Goal: Information Seeking & Learning: Understand process/instructions

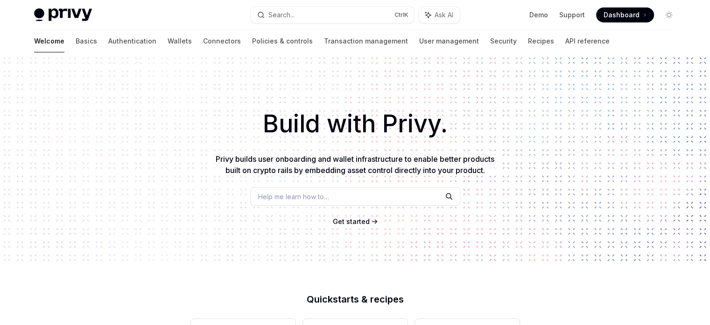
click at [168, 41] on link "Wallets" at bounding box center [180, 41] width 24 height 22
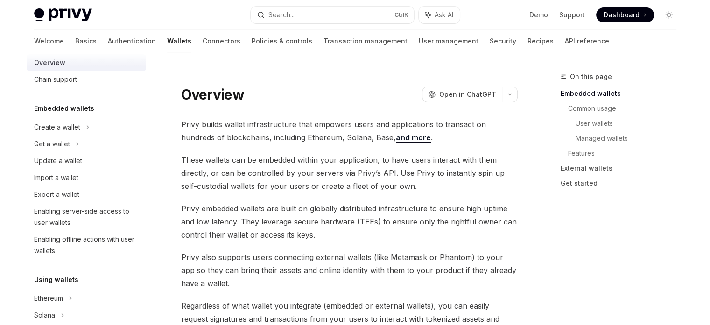
scroll to position [20, 0]
click at [73, 143] on div "Get a wallet" at bounding box center [87, 142] width 120 height 17
type textarea "*"
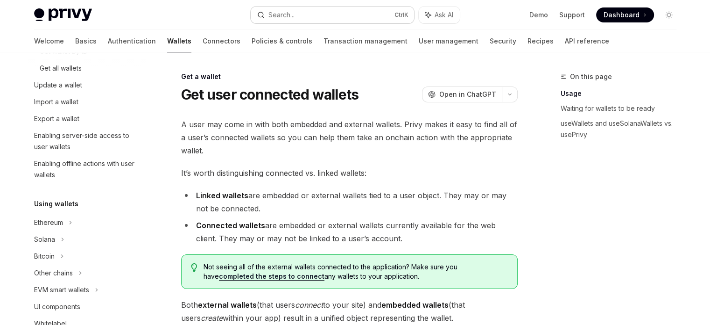
click at [342, 11] on button "Search... Ctrl K" at bounding box center [332, 15] width 163 height 17
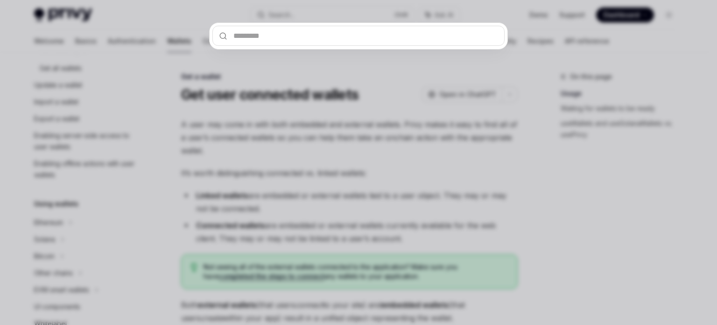
type input "*"
type textarea "*"
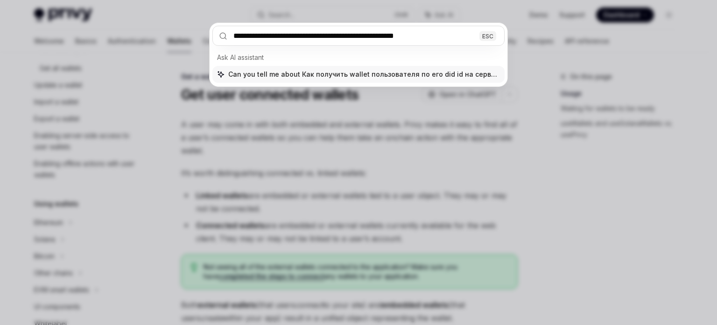
type input "**********"
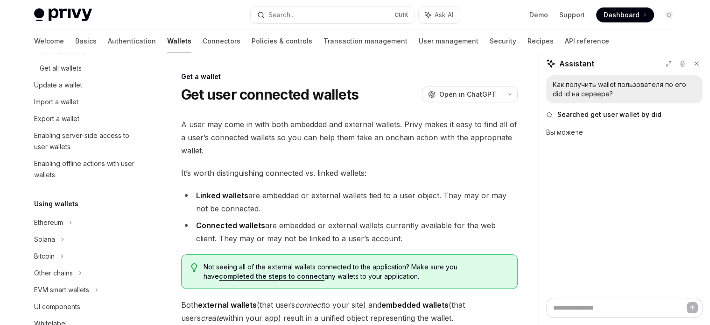
type textarea "*"
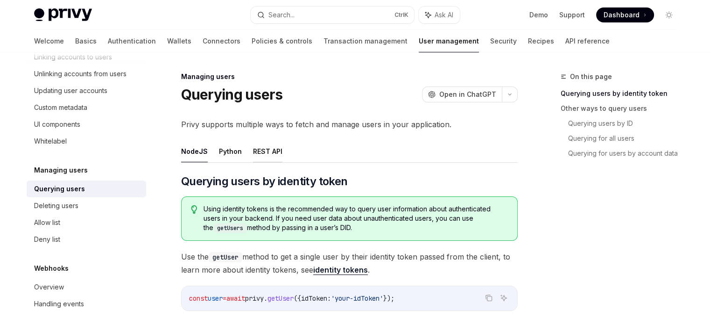
click at [271, 148] on button "REST API" at bounding box center [267, 151] width 29 height 22
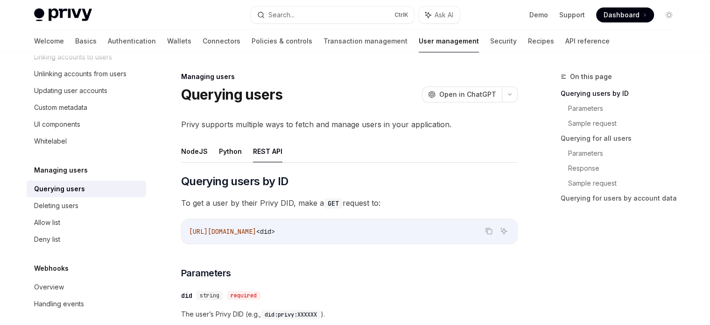
click at [243, 149] on ul "NodeJS Python REST API" at bounding box center [349, 151] width 337 height 22
click at [240, 149] on ul "NodeJS Python REST API" at bounding box center [349, 151] width 337 height 22
click at [235, 151] on button "Python" at bounding box center [230, 151] width 23 height 22
type textarea "*"
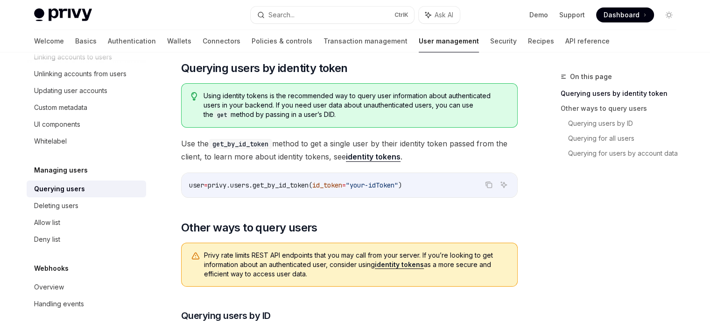
scroll to position [102, 0]
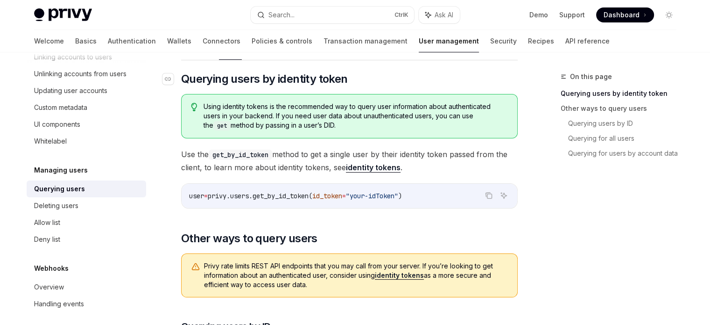
click at [294, 76] on span "Querying users by identity token" at bounding box center [264, 78] width 167 height 15
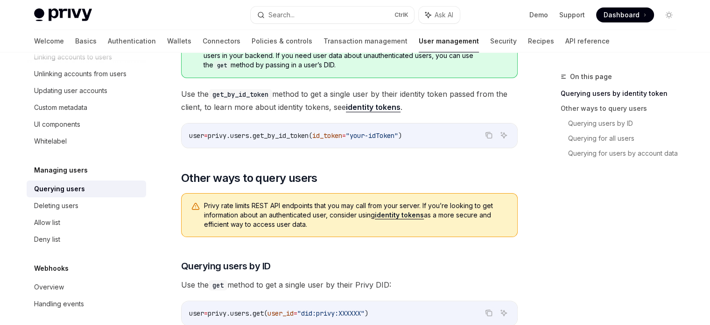
scroll to position [174, 0]
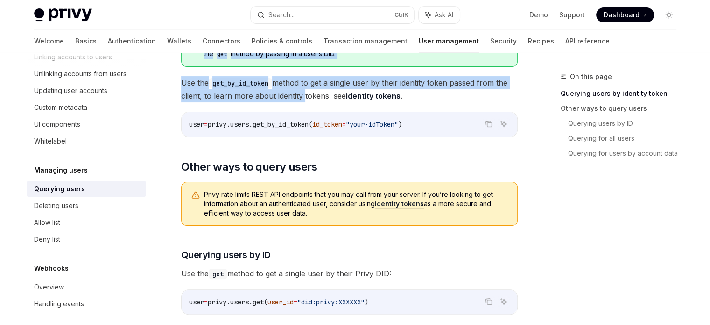
drag, startPoint x: 294, startPoint y: 76, endPoint x: 283, endPoint y: 92, distance: 19.4
click at [283, 92] on div "​ Querying users by identity token Using identity tokens is the recommended way…" at bounding box center [349, 282] width 337 height 565
click at [283, 92] on span "Use the get_by_id_token method to get a single user by their identity token pas…" at bounding box center [349, 89] width 337 height 26
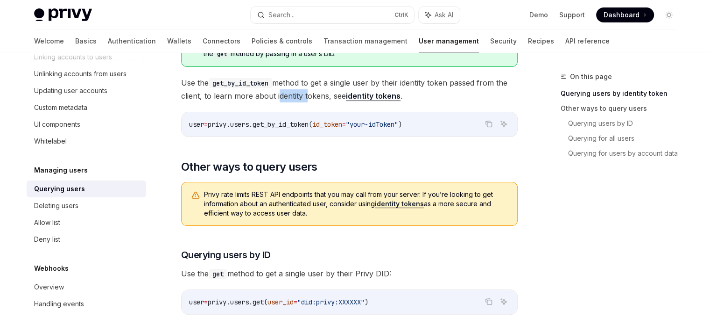
click at [283, 92] on span "Use the get_by_id_token method to get a single user by their identity token pas…" at bounding box center [349, 89] width 337 height 26
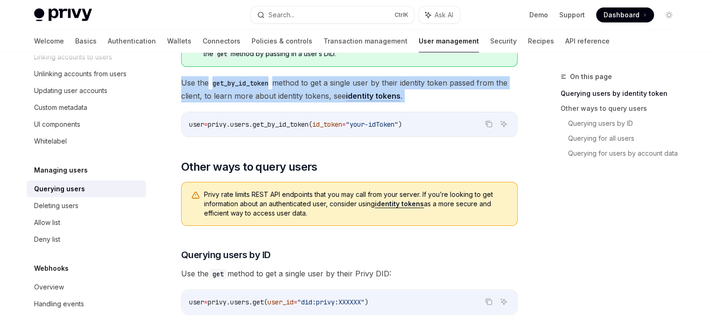
click at [283, 92] on span "Use the get_by_id_token method to get a single user by their identity token pas…" at bounding box center [349, 89] width 337 height 26
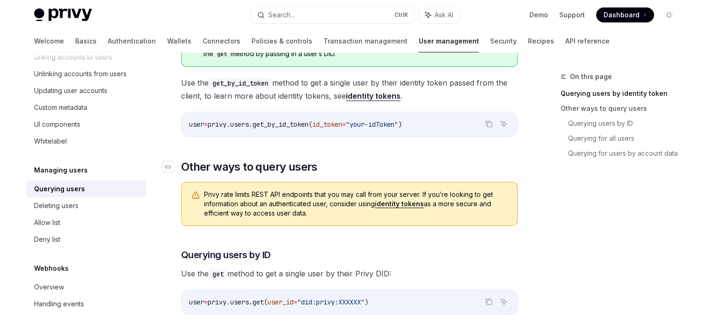
click at [474, 168] on h2 "​ Other ways to query users" at bounding box center [349, 166] width 337 height 15
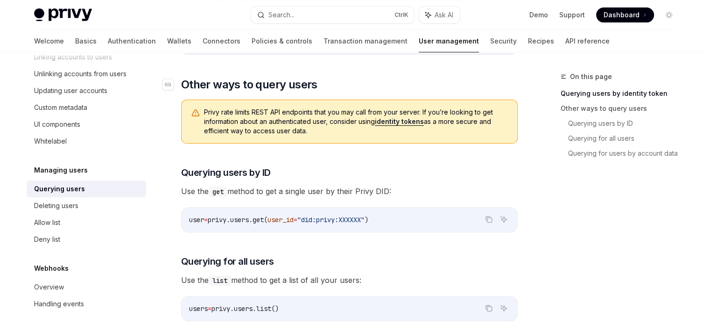
scroll to position [258, 0]
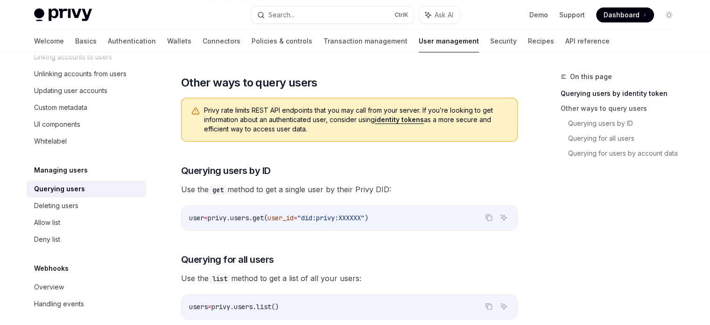
click at [333, 113] on span "Privy rate limits REST API endpoints that you may call from your server. If you…" at bounding box center [356, 120] width 304 height 28
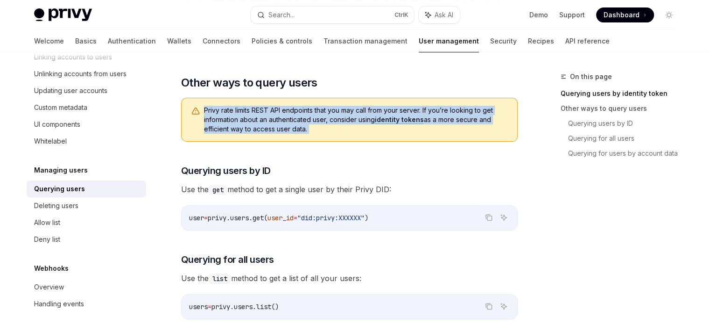
click at [333, 113] on span "Privy rate limits REST API endpoints that you may call from your server. If you…" at bounding box center [356, 120] width 304 height 28
click at [428, 135] on div "Privy rate limits REST API endpoints that you may call from your server. If you…" at bounding box center [349, 120] width 337 height 44
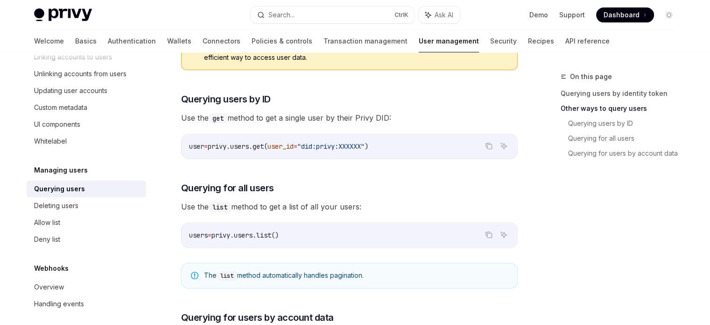
scroll to position [338, 0]
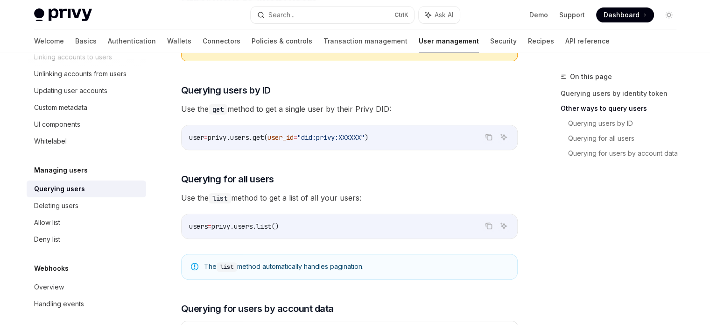
click at [344, 108] on span "Use the get method to get a single user by their Privy DID:" at bounding box center [349, 108] width 337 height 13
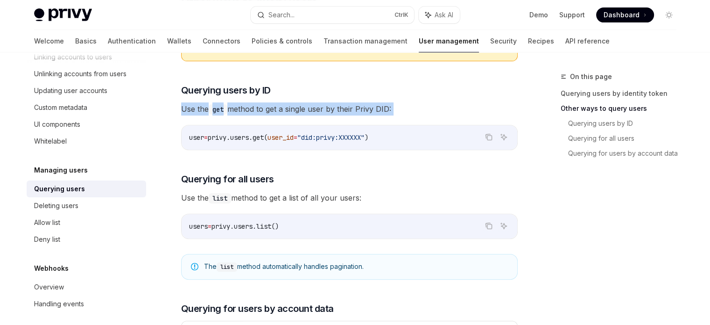
click at [344, 108] on span "Use the get method to get a single user by their Privy DID:" at bounding box center [349, 108] width 337 height 13
click at [421, 110] on span "Use the get method to get a single user by their Privy DID:" at bounding box center [349, 108] width 337 height 13
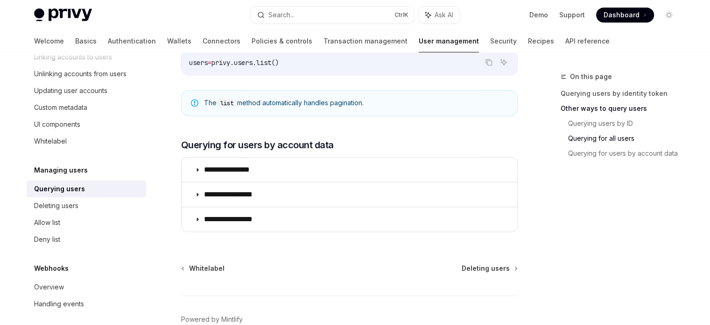
scroll to position [499, 0]
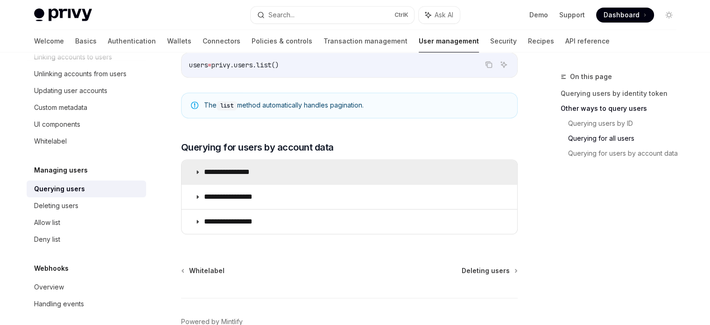
click at [195, 170] on icon at bounding box center [198, 172] width 6 height 6
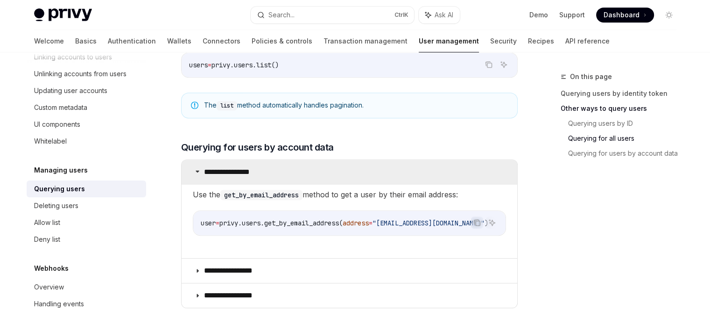
click at [195, 170] on icon at bounding box center [198, 171] width 6 height 6
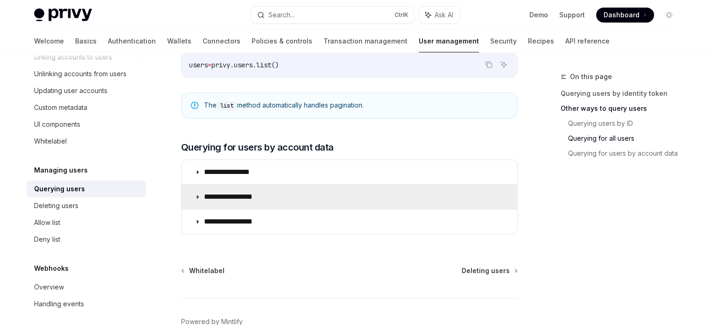
click at [196, 198] on summary "**********" at bounding box center [350, 197] width 336 height 24
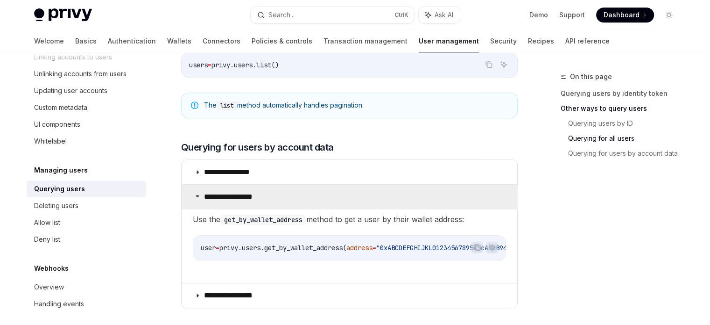
click at [196, 198] on summary "**********" at bounding box center [350, 197] width 336 height 24
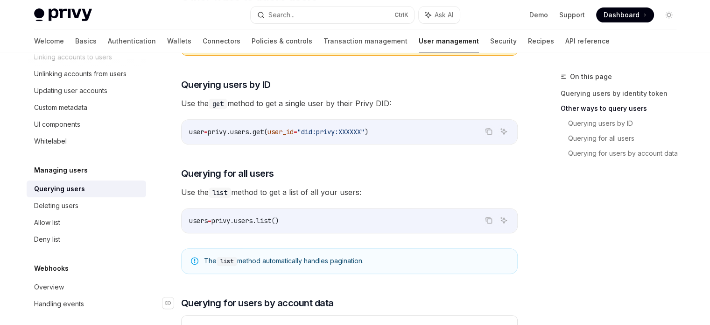
scroll to position [343, 0]
click at [285, 132] on span "user_id" at bounding box center [281, 132] width 26 height 8
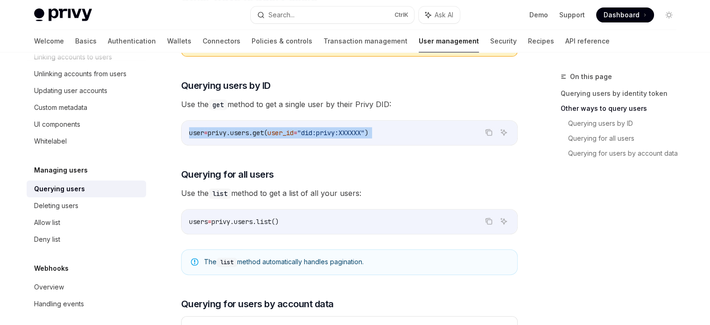
click at [285, 132] on span "user_id" at bounding box center [281, 132] width 26 height 8
copy code "user = privy.users.get( user_id = "did:privy:XXXXXX" )"
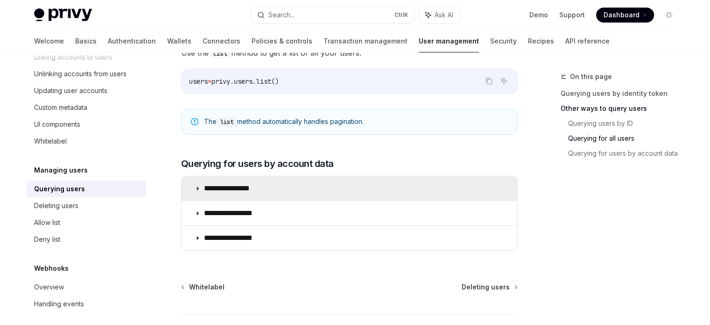
scroll to position [484, 0]
click at [245, 187] on p "**********" at bounding box center [234, 187] width 61 height 9
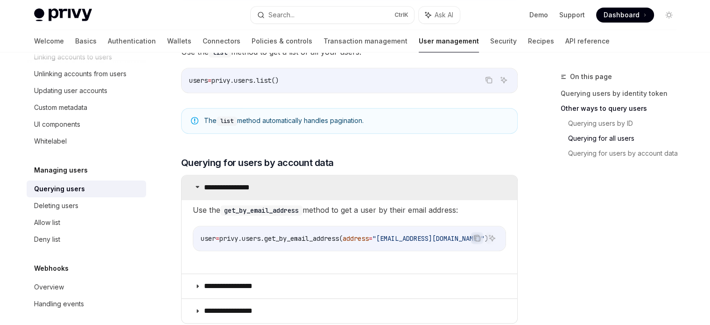
click at [245, 187] on p "**********" at bounding box center [234, 187] width 61 height 9
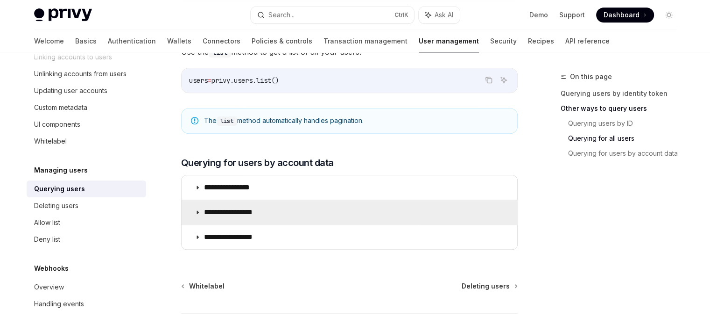
click at [234, 214] on p "**********" at bounding box center [235, 211] width 63 height 9
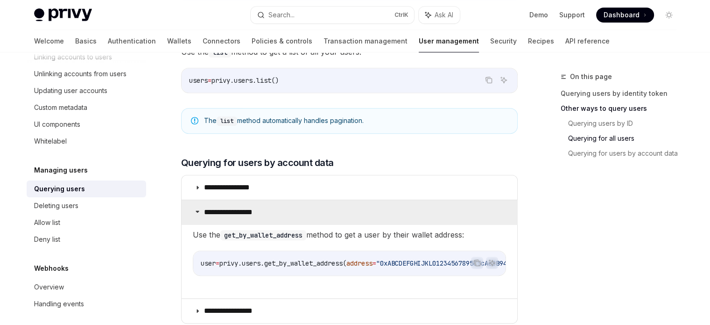
click at [234, 214] on p "**********" at bounding box center [235, 211] width 63 height 9
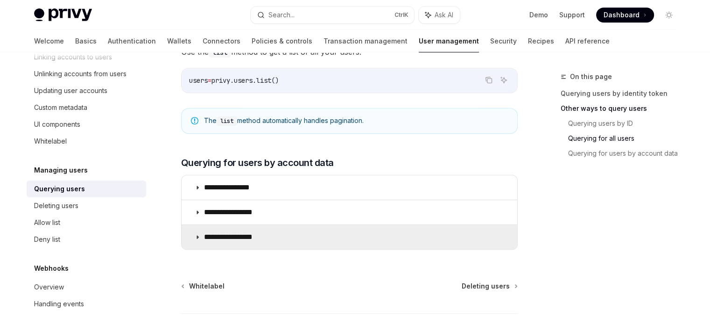
click at [237, 234] on p "**********" at bounding box center [236, 236] width 65 height 9
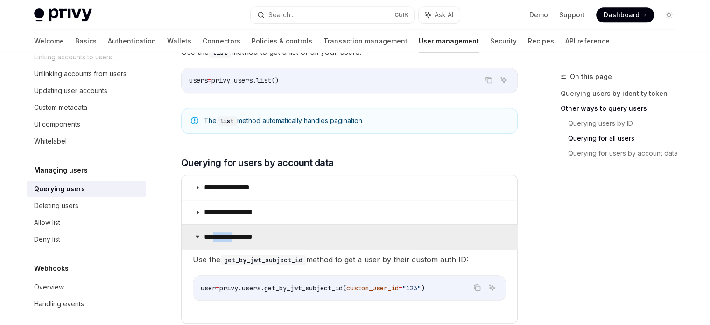
click at [237, 234] on p "**********" at bounding box center [236, 236] width 65 height 9
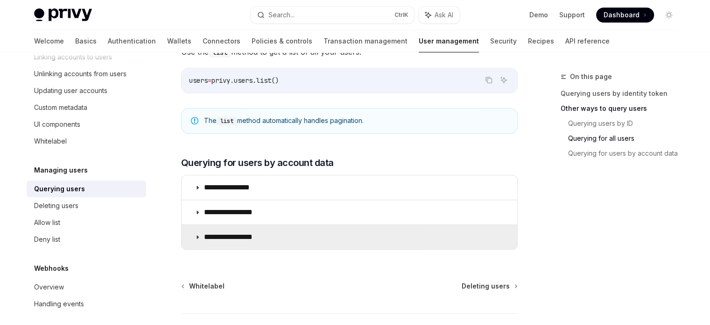
click at [283, 229] on summary "**********" at bounding box center [350, 237] width 336 height 24
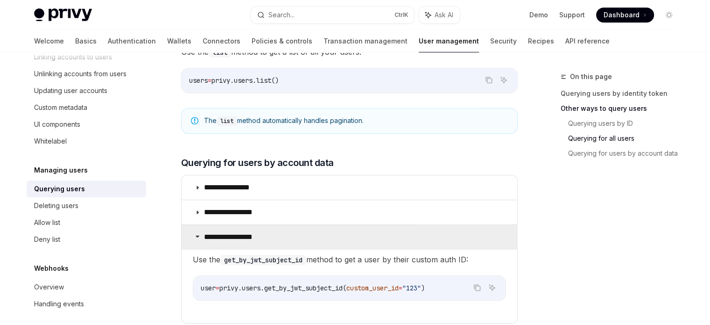
click at [283, 229] on summary "**********" at bounding box center [350, 237] width 336 height 24
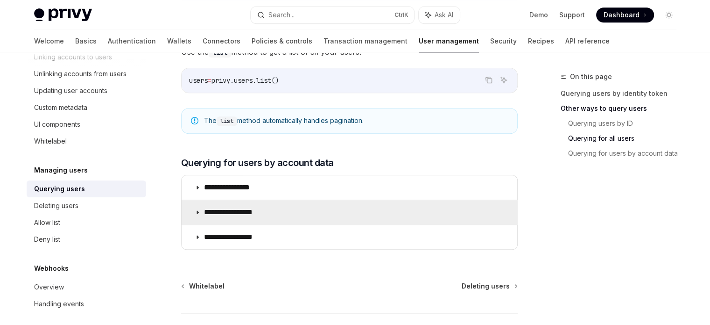
click at [309, 213] on summary "**********" at bounding box center [350, 212] width 336 height 24
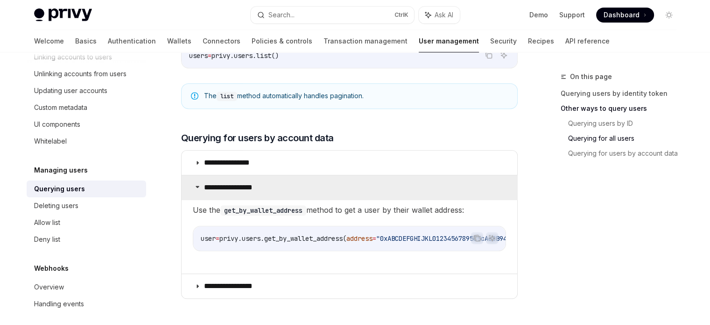
scroll to position [509, 0]
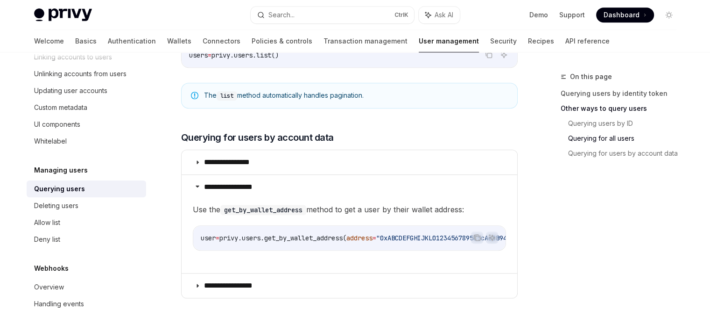
click at [324, 234] on span "privy.users.get_by_wallet_address(" at bounding box center [283, 238] width 127 height 8
copy span "get_by_wallet_address"
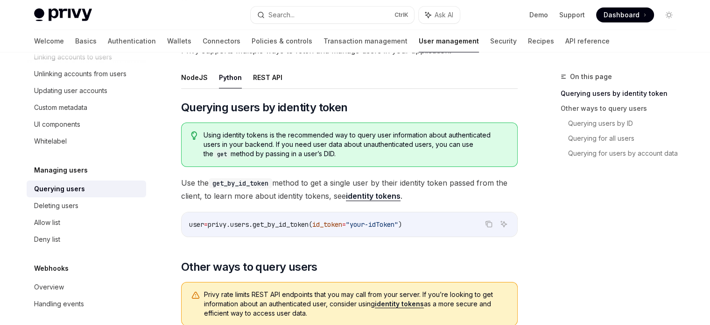
scroll to position [0, 0]
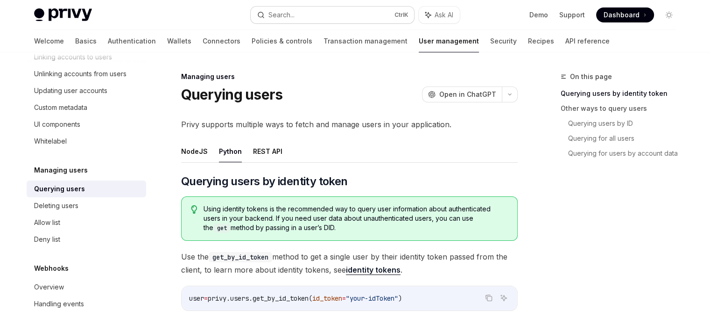
click at [328, 20] on button "Search... Ctrl K" at bounding box center [332, 15] width 163 height 17
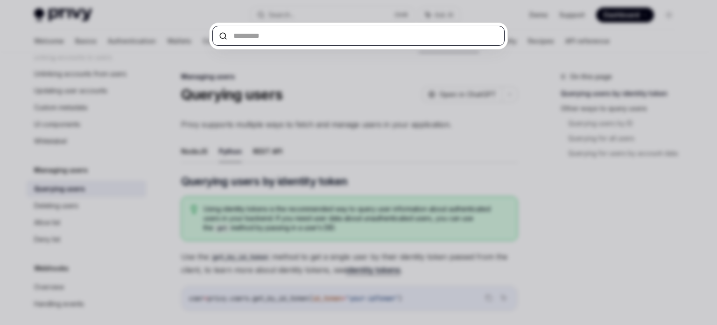
type input "*"
type textarea "*"
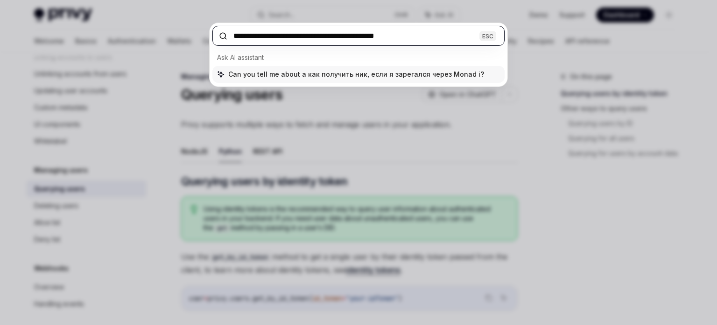
type input "**********"
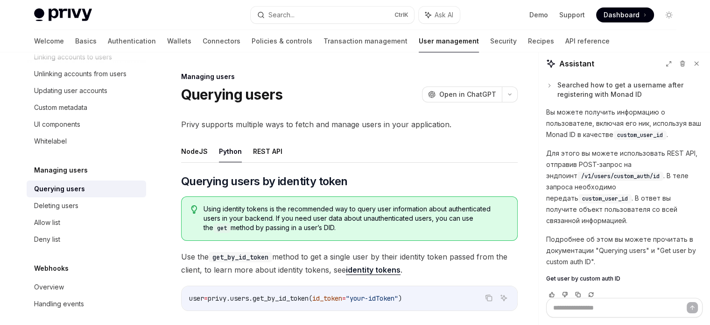
type textarea "*"
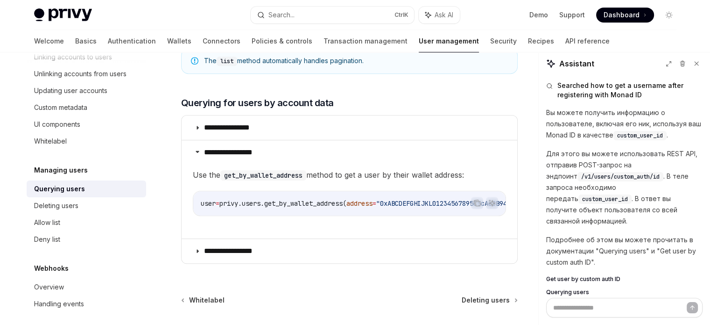
scroll to position [544, 0]
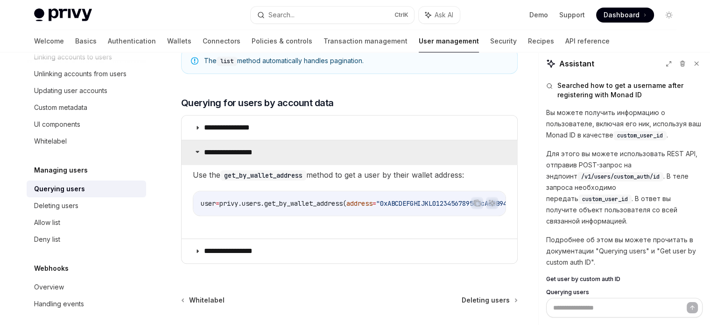
click at [306, 162] on summary "**********" at bounding box center [350, 152] width 336 height 24
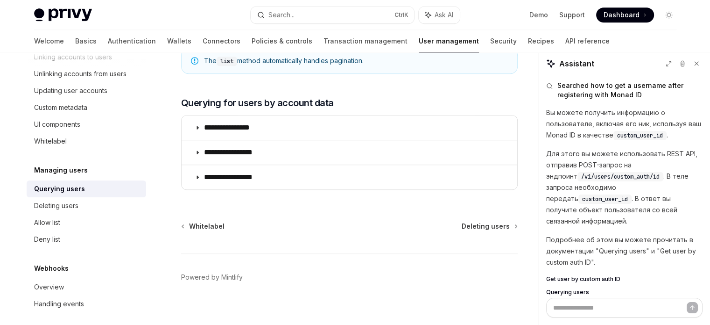
scroll to position [43, 0]
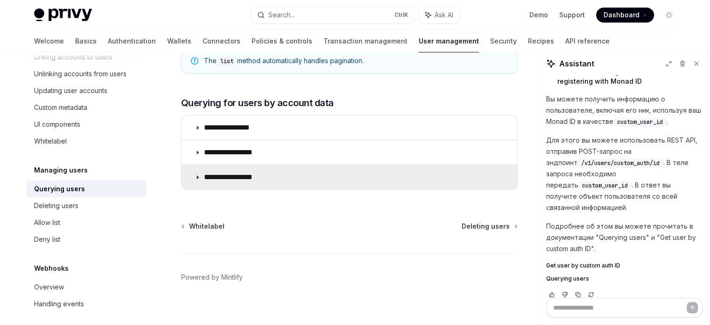
click at [241, 172] on p "**********" at bounding box center [236, 176] width 65 height 9
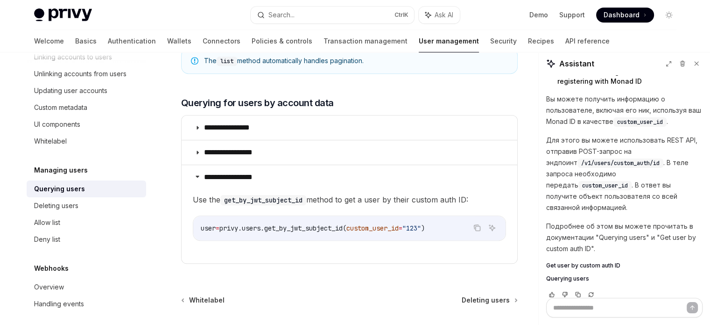
click at [375, 226] on span "custom_user_id" at bounding box center [373, 228] width 52 height 8
click at [291, 226] on span "privy.users.get_by_jwt_subject_id(" at bounding box center [283, 228] width 127 height 8
copy span "get_by_jwt_subject_id"
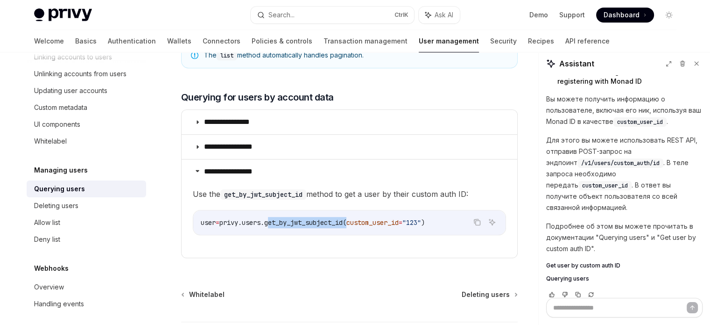
scroll to position [551, 0]
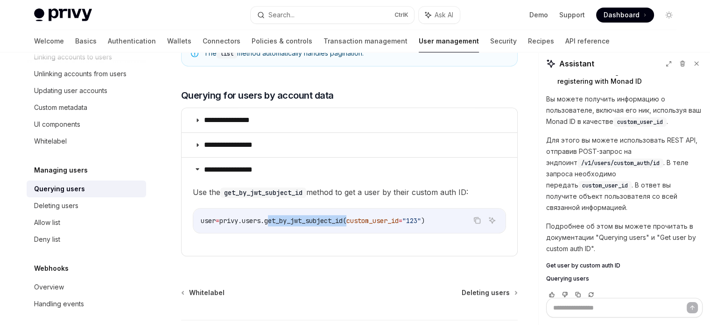
click at [349, 240] on children "Use the get_by_jwt_subject_id method to get a user by their custom auth ID: Cop…" at bounding box center [349, 216] width 313 height 63
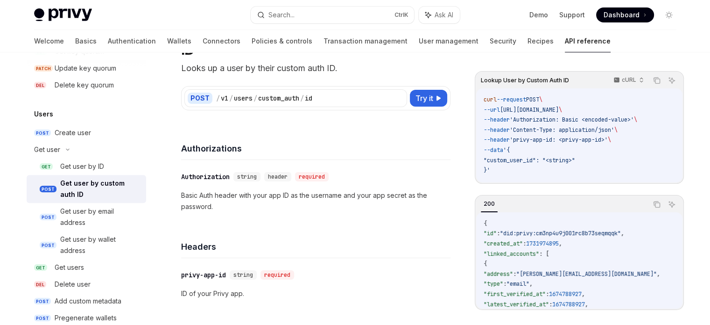
scroll to position [62, 0]
click at [432, 100] on span "Try it" at bounding box center [425, 97] width 18 height 11
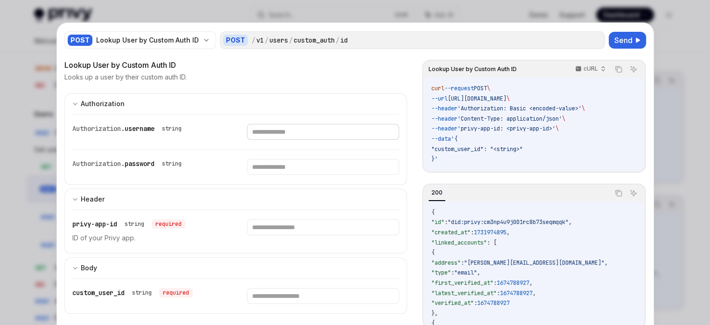
click at [308, 130] on input "text" at bounding box center [323, 132] width 152 height 16
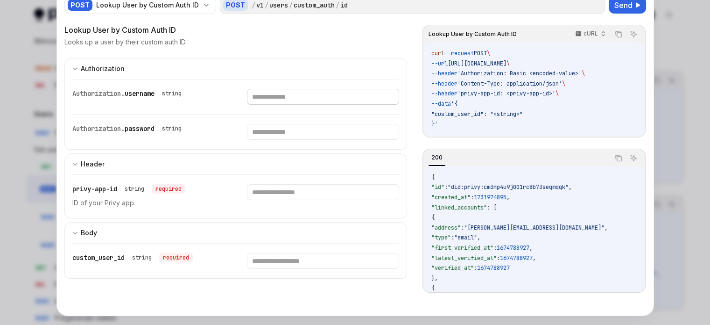
scroll to position [48, 0]
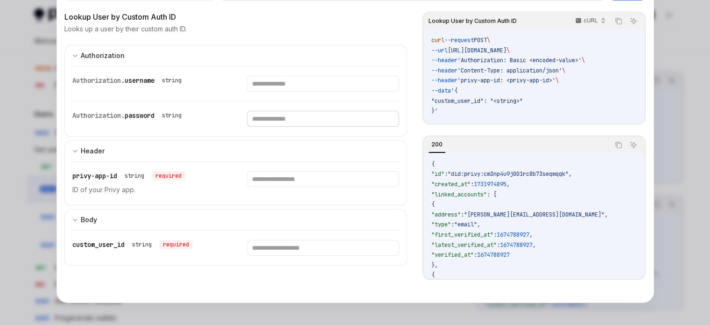
click at [316, 92] on input "text" at bounding box center [323, 84] width 152 height 16
click at [295, 92] on input "text" at bounding box center [323, 84] width 152 height 16
click at [316, 89] on input "text" at bounding box center [323, 84] width 152 height 16
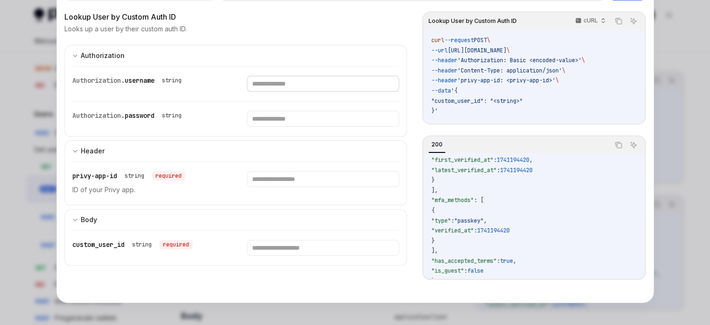
scroll to position [359, 0]
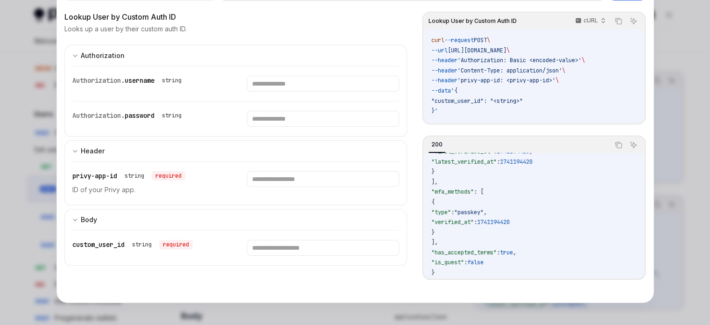
click at [673, 55] on div at bounding box center [355, 162] width 710 height 325
type textarea "*"
